Goal: Task Accomplishment & Management: Use online tool/utility

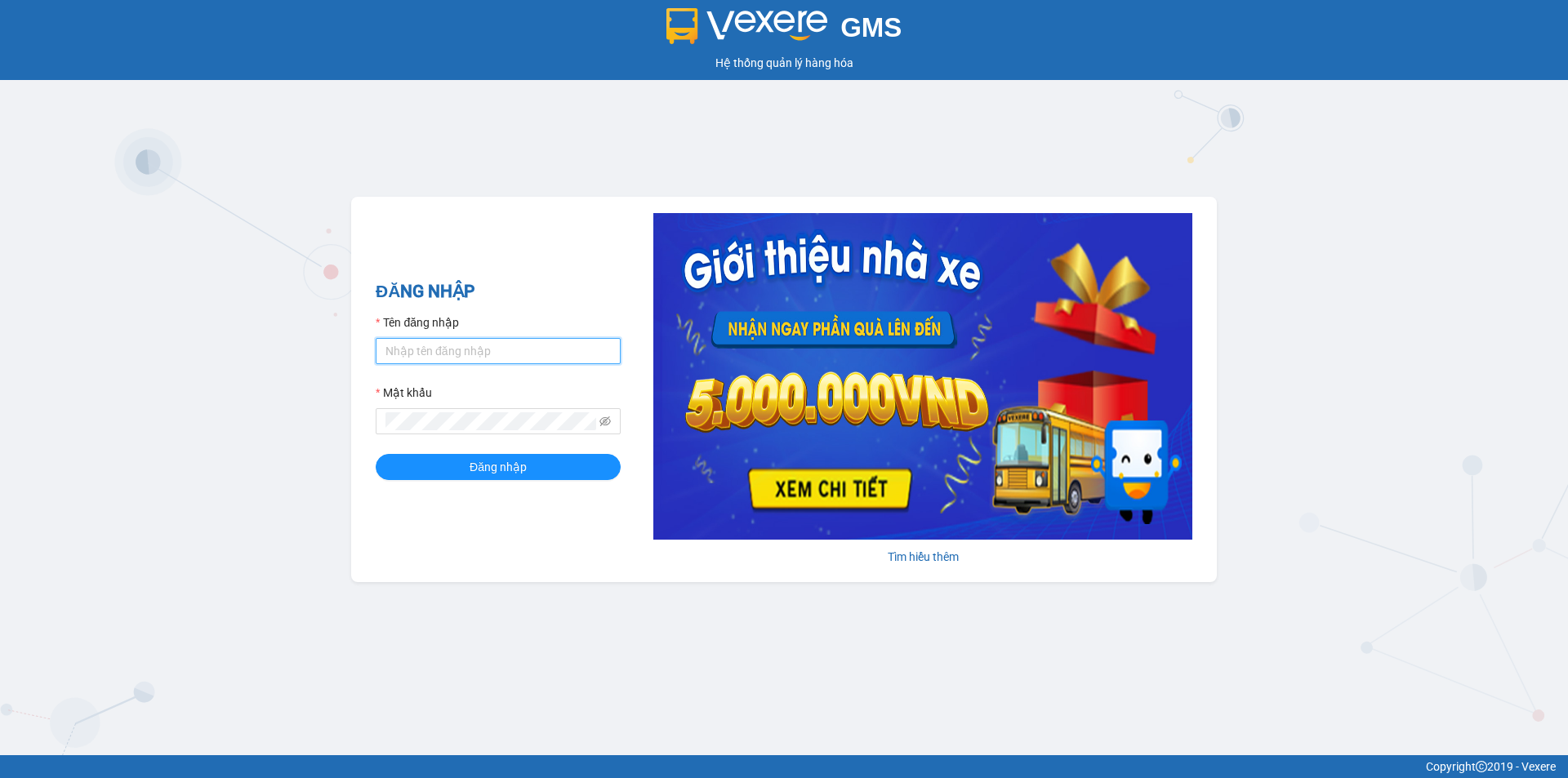
click at [453, 340] on input "Tên đăng nhập" at bounding box center [498, 351] width 245 height 26
type input "qanh0815457689.vinhquang"
click at [607, 418] on icon "eye-invisible" at bounding box center [604, 421] width 11 height 10
click at [537, 466] on button "Đăng nhập" at bounding box center [498, 467] width 245 height 26
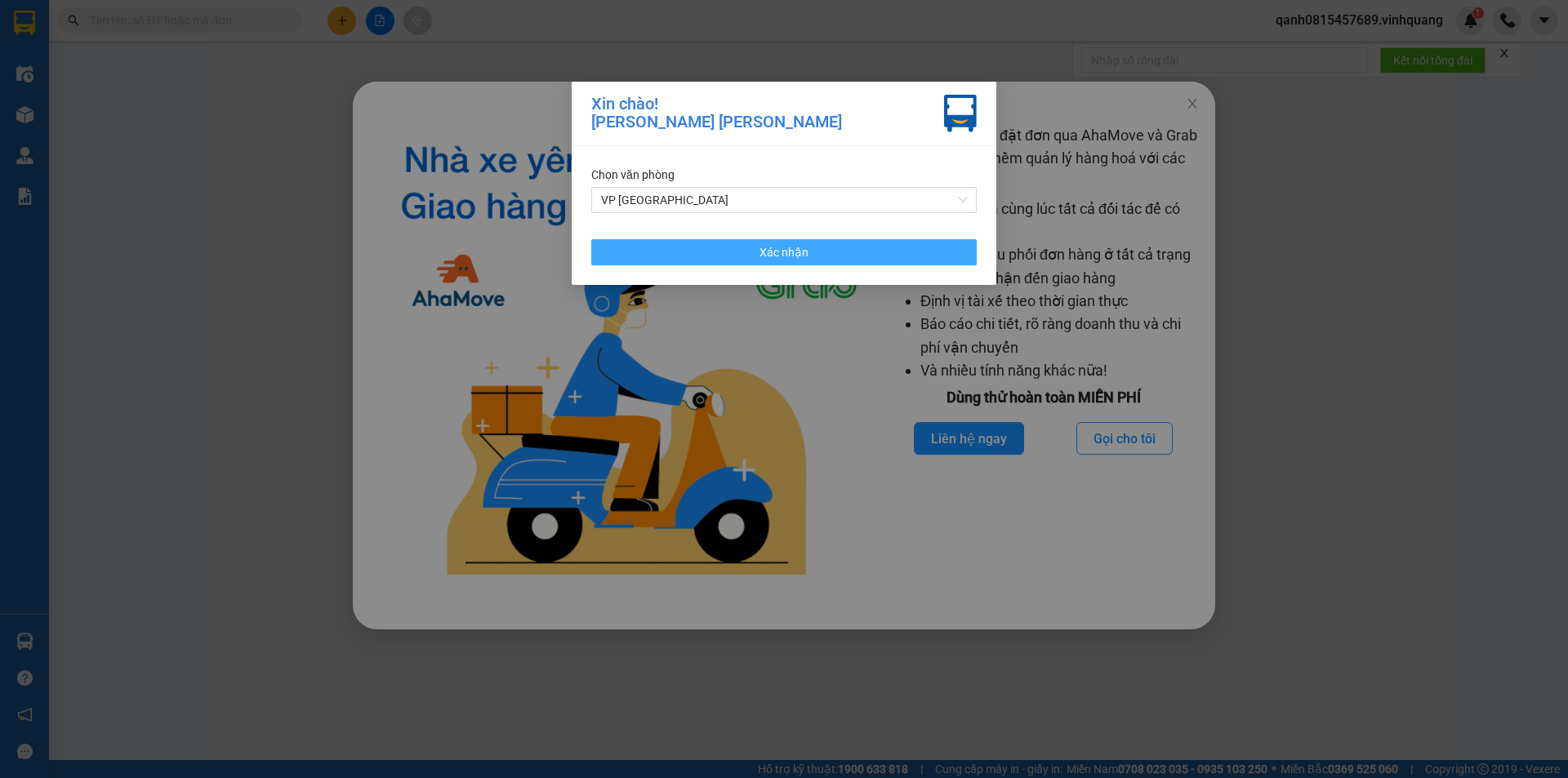
click at [774, 250] on span "Xác nhận" at bounding box center [784, 252] width 49 height 18
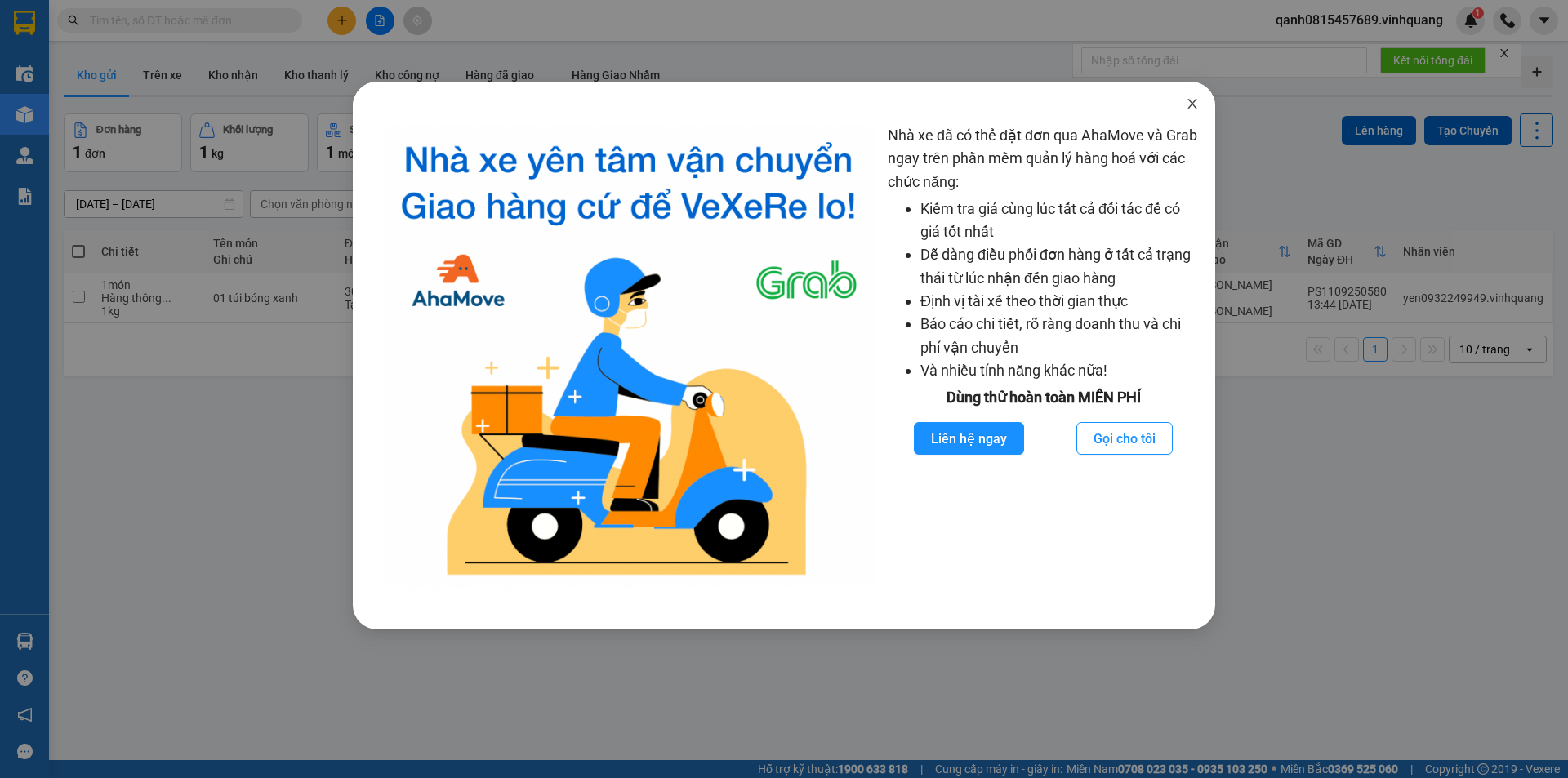
click at [1194, 102] on icon "close" at bounding box center [1192, 103] width 9 height 10
